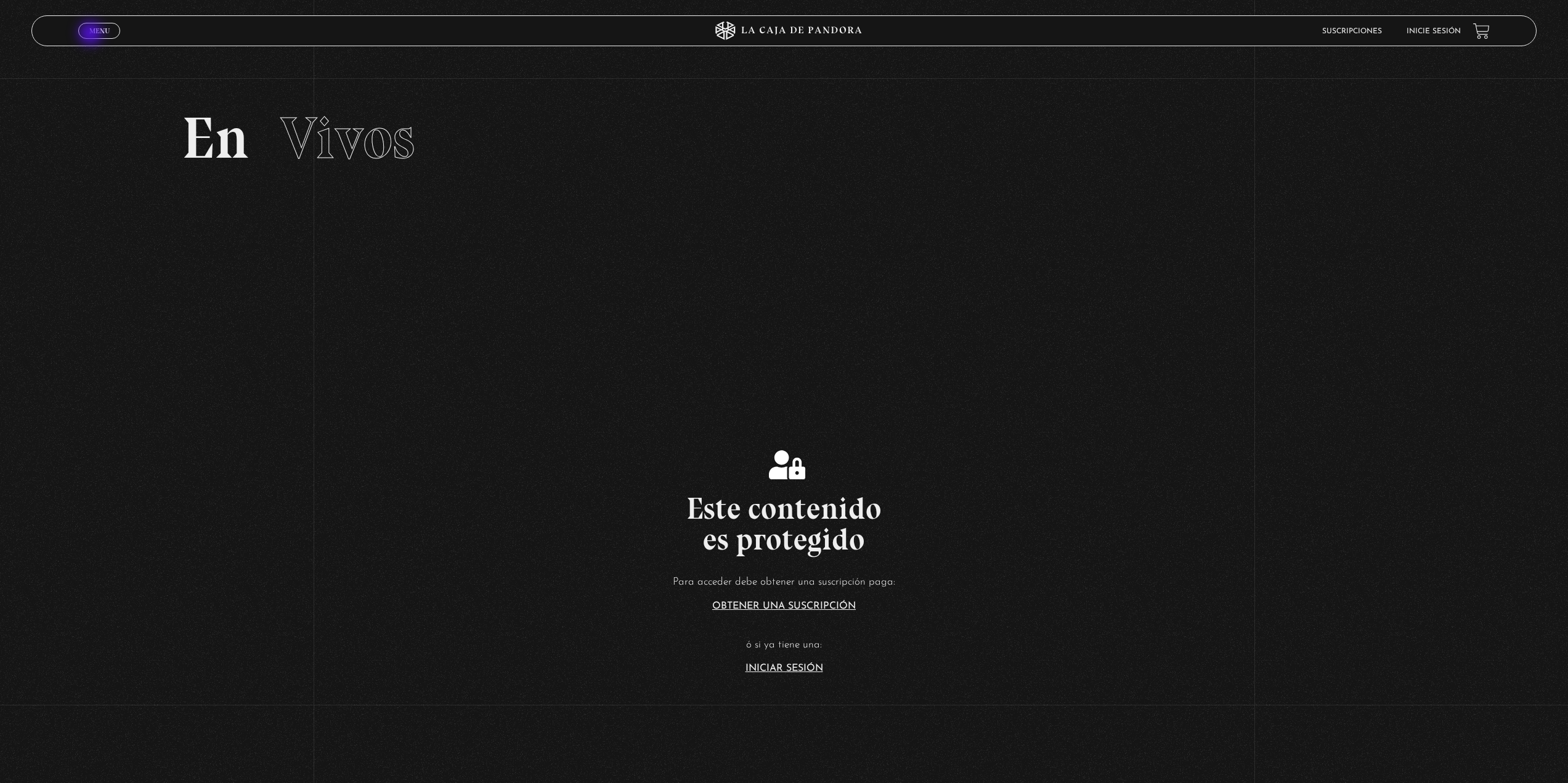
click at [92, 35] on span "Menu" at bounding box center [99, 30] width 20 height 7
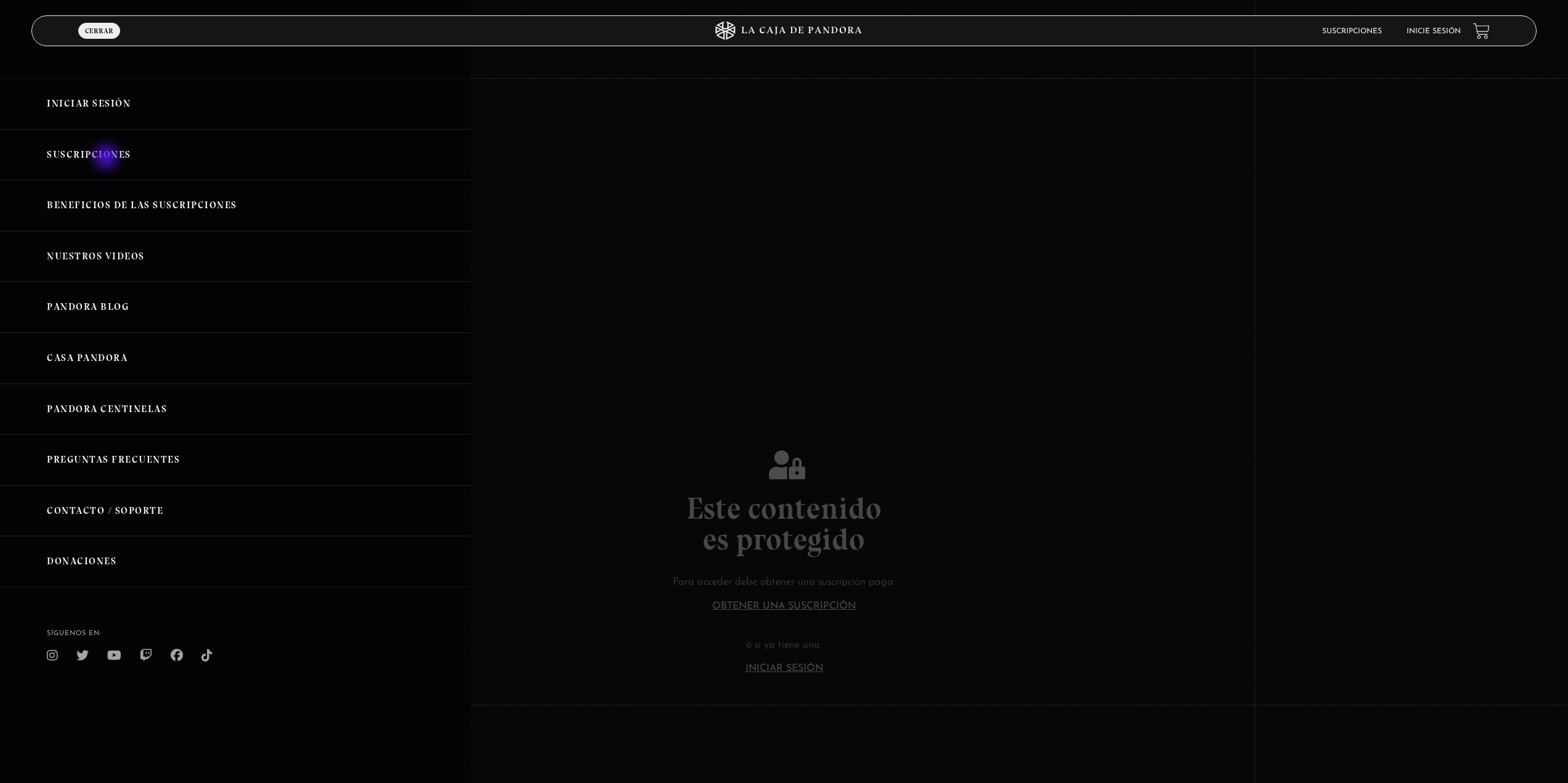
click at [107, 158] on link "Suscripciones" at bounding box center [235, 155] width 471 height 51
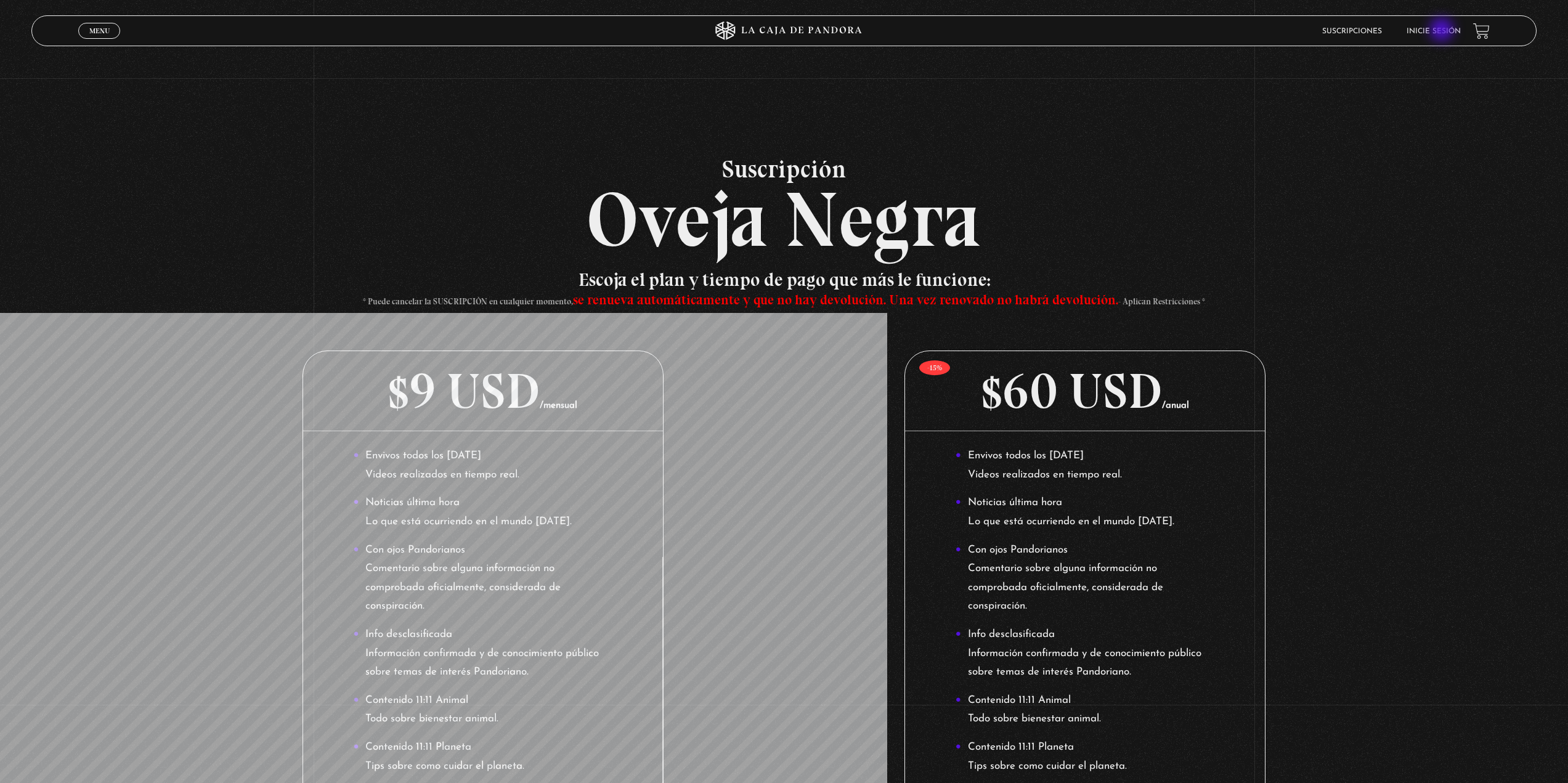
click at [1443, 31] on link "Inicie sesión" at bounding box center [1433, 31] width 55 height 7
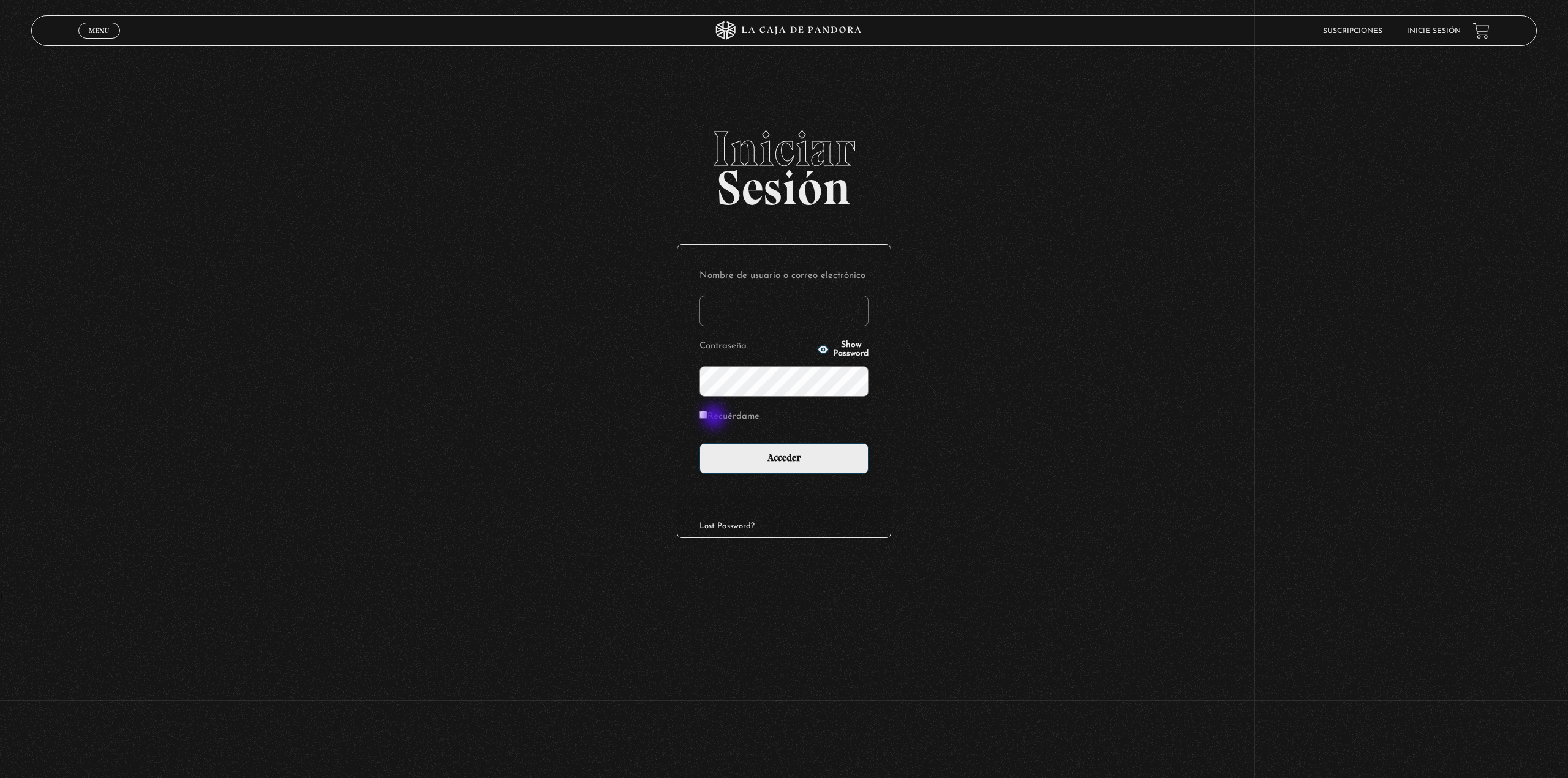
type input "[EMAIL_ADDRESS][DOMAIN_NAME]"
click at [714, 416] on label "Recuérdame" at bounding box center [729, 417] width 60 height 19
click at [707, 416] on input "Recuérdame" at bounding box center [703, 414] width 8 height 8
checkbox input "true"
click at [755, 456] on input "Acceder" at bounding box center [784, 458] width 169 height 31
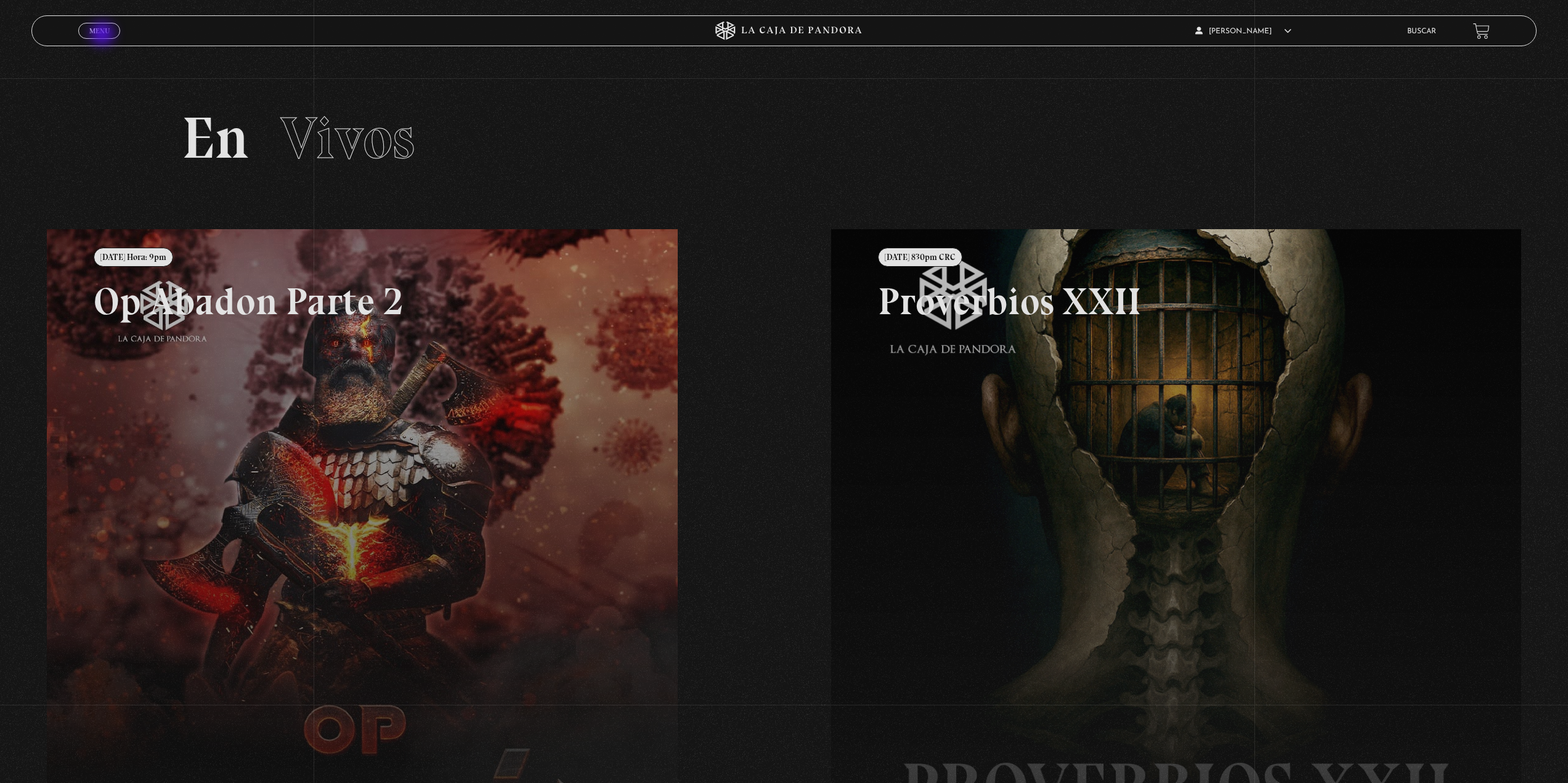
click at [104, 35] on link "Menu Cerrar" at bounding box center [99, 31] width 42 height 16
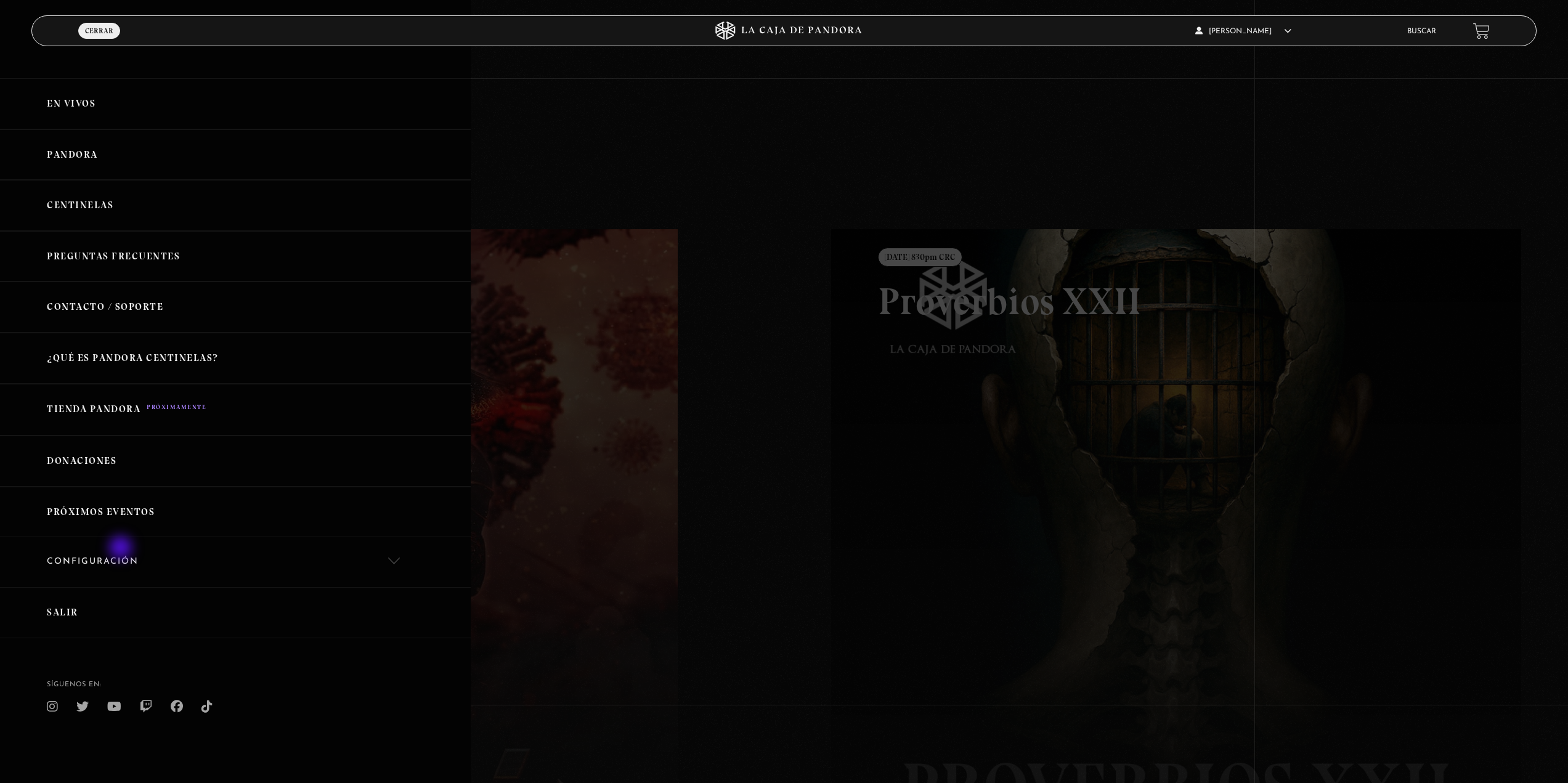
click at [122, 549] on link "Configuración" at bounding box center [235, 562] width 471 height 50
click at [106, 604] on link "Mi cuenta" at bounding box center [235, 606] width 471 height 37
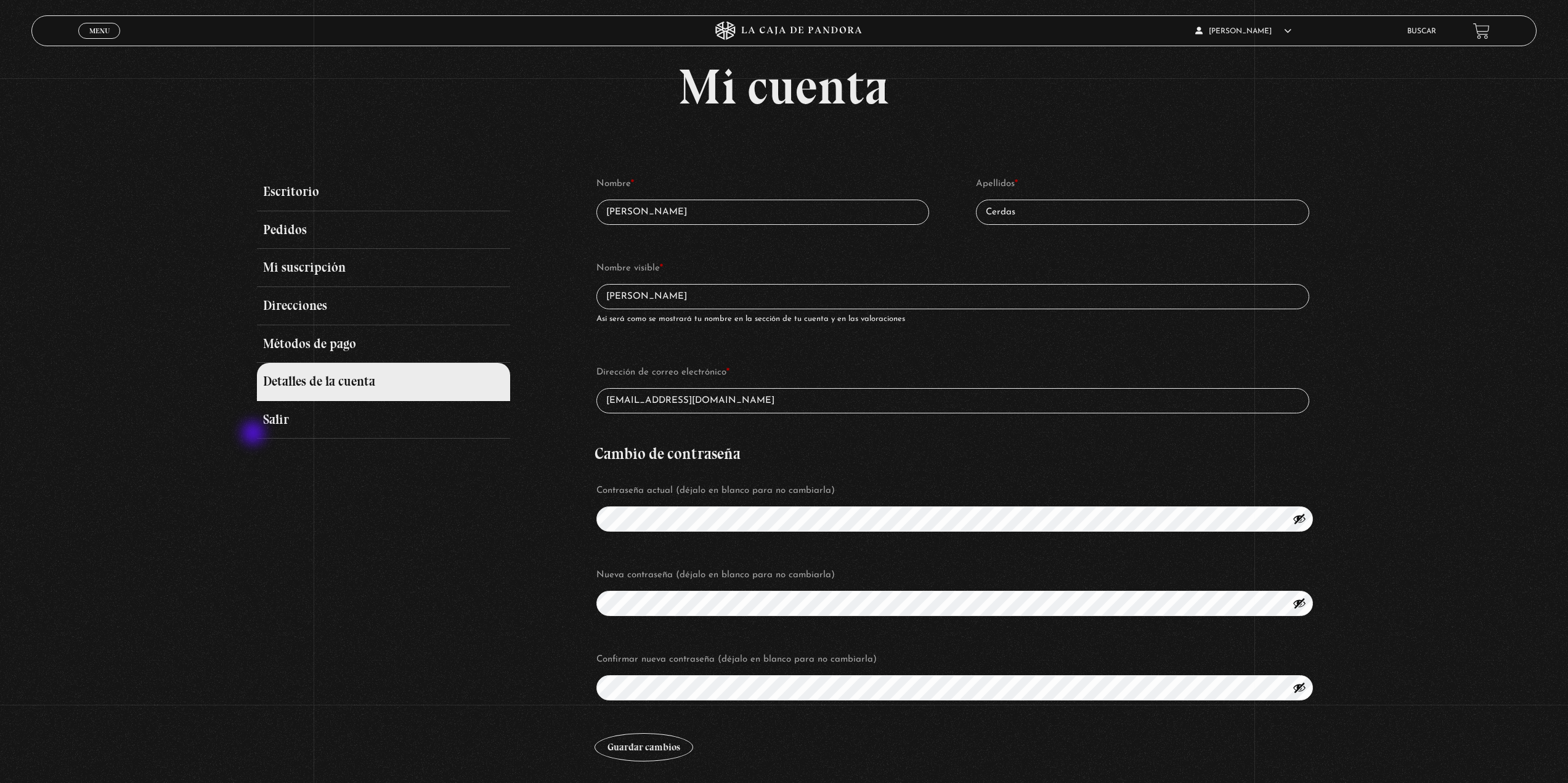
scroll to position [108, 0]
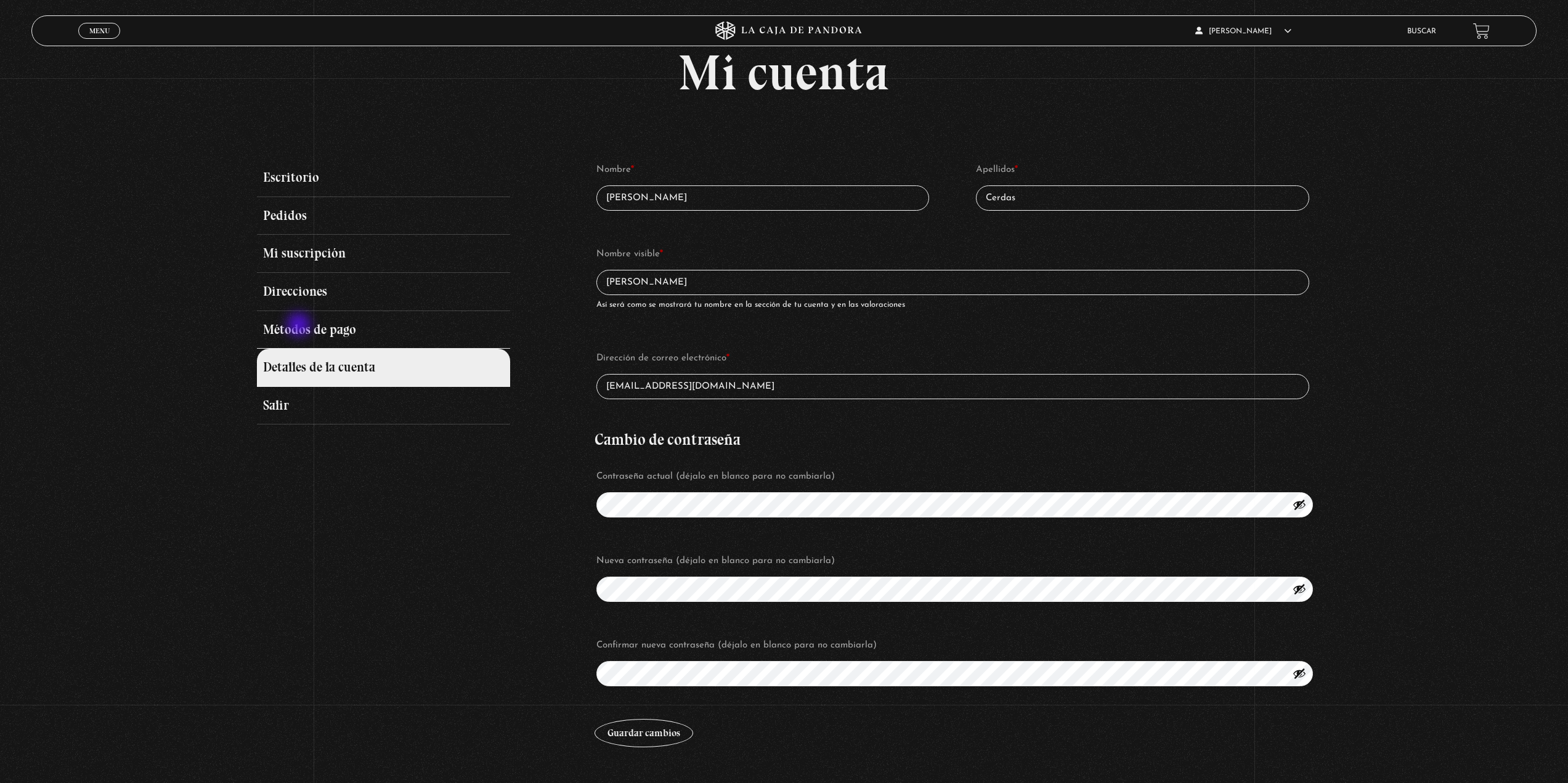
click at [301, 325] on link "Métodos de pago" at bounding box center [383, 330] width 253 height 38
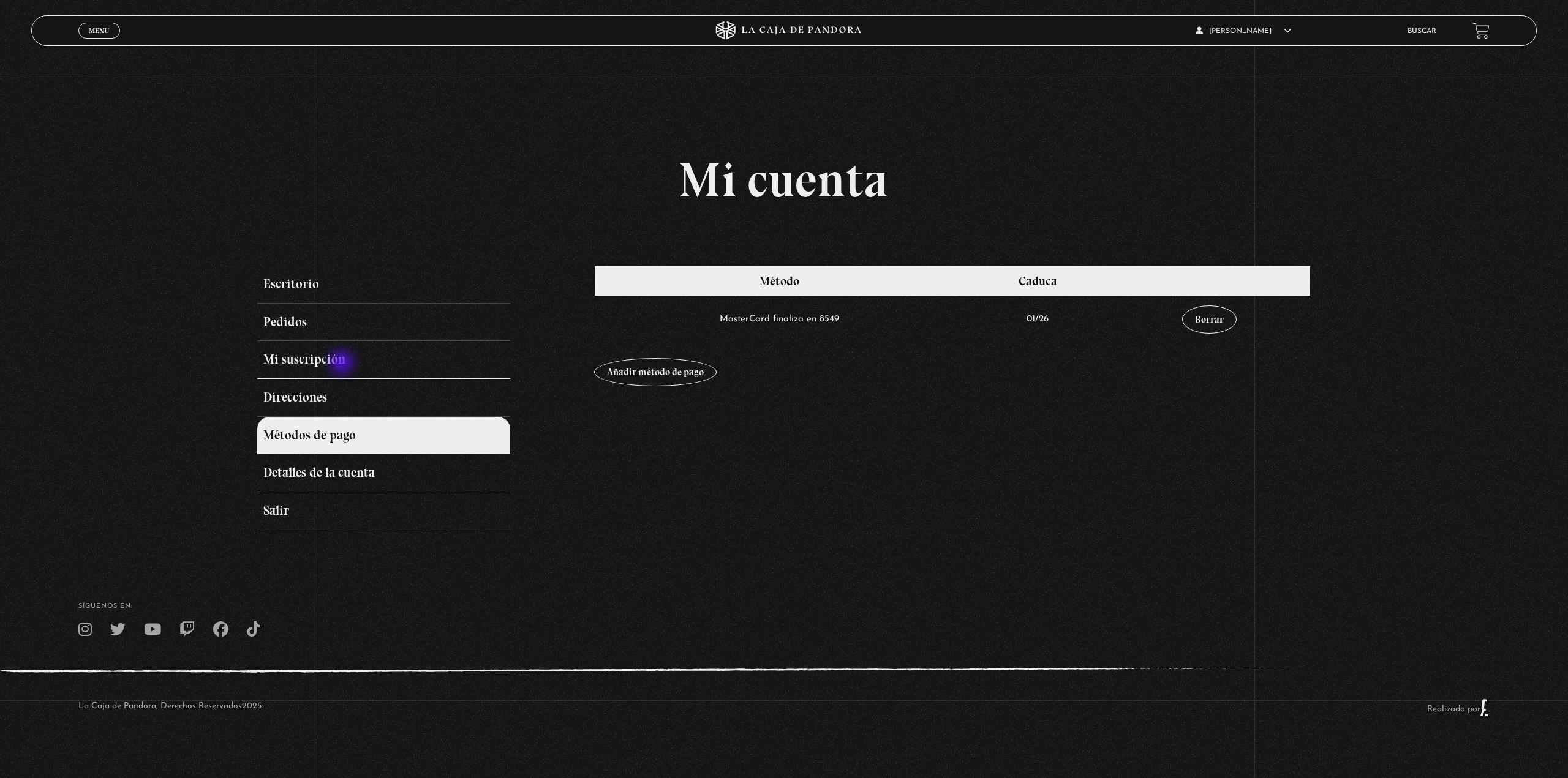
click at [343, 364] on link "Mi suscripción" at bounding box center [383, 360] width 253 height 38
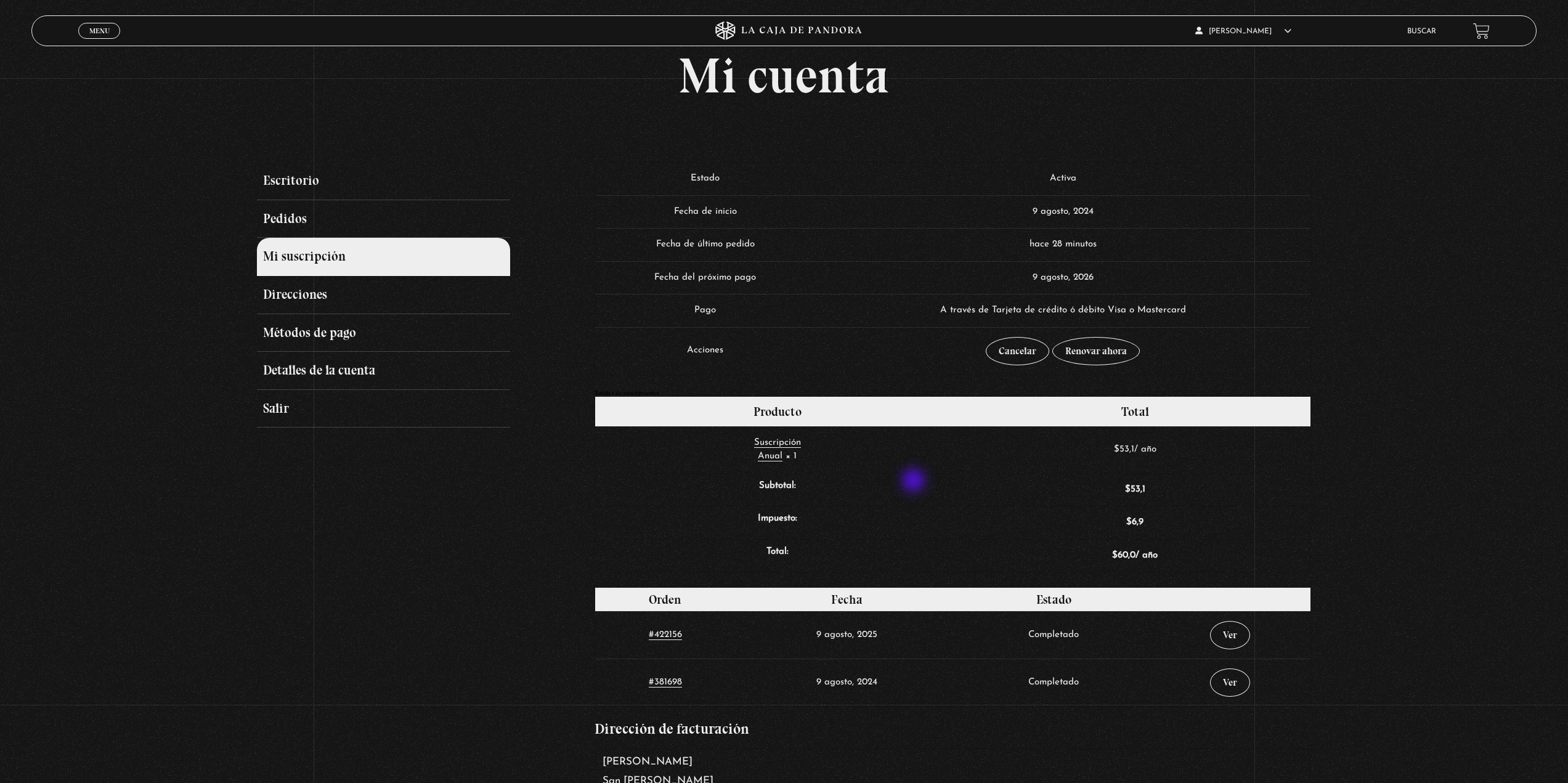
scroll to position [106, 0]
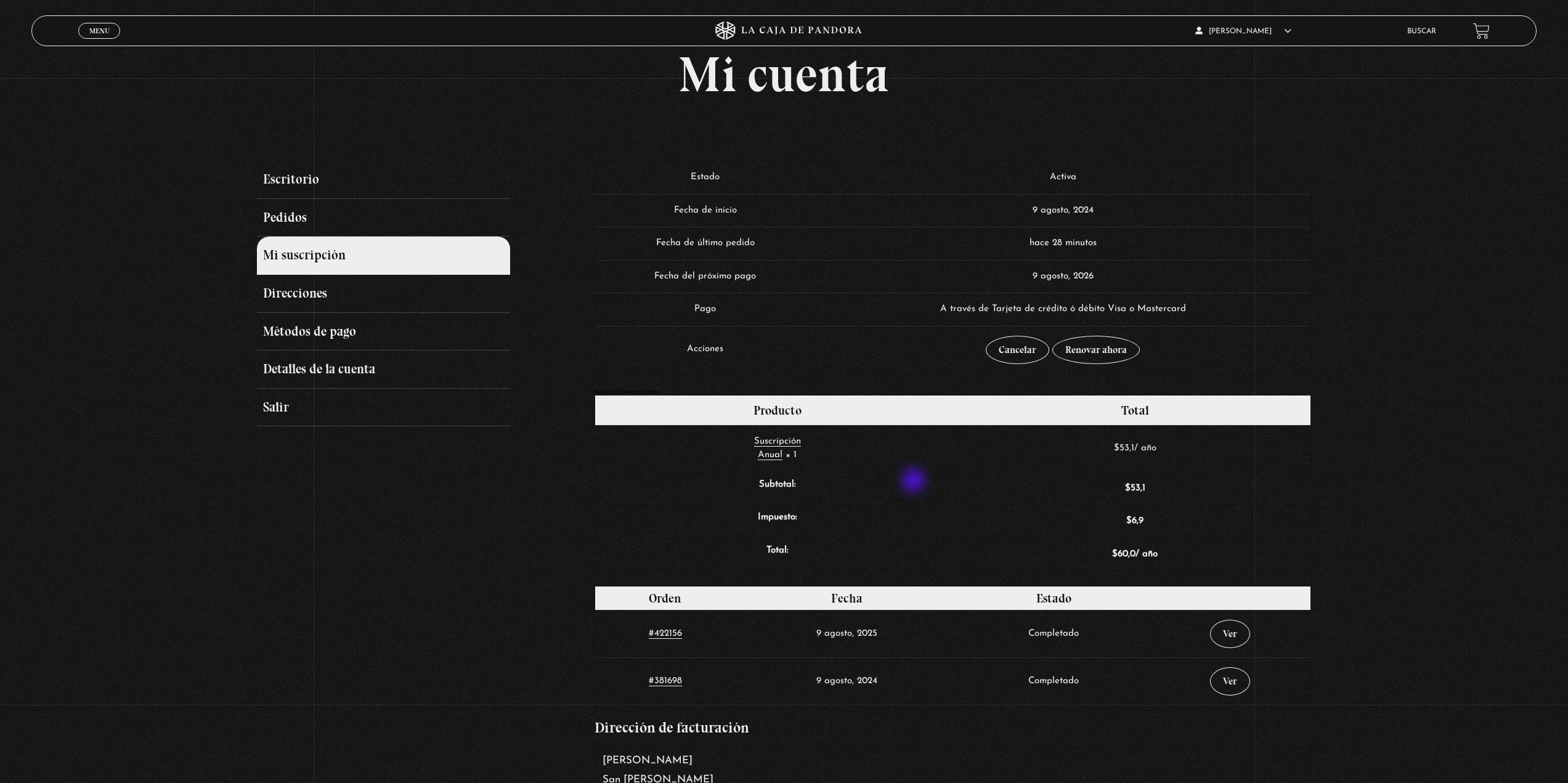
click at [915, 481] on th "Subtotal:" at bounding box center [777, 488] width 365 height 34
click at [1240, 632] on link "Ver" at bounding box center [1230, 634] width 40 height 28
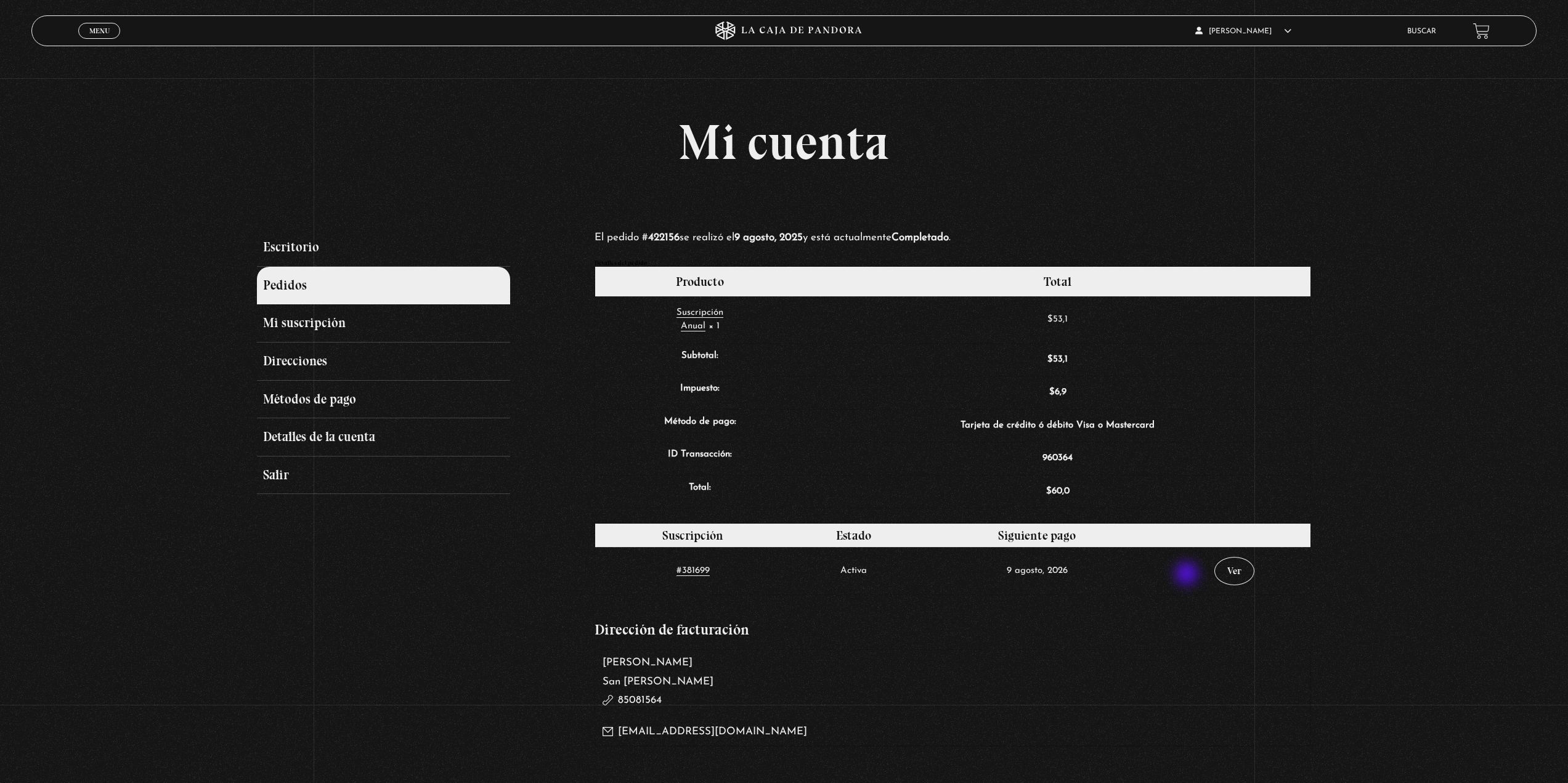
scroll to position [43, 0]
